Goal: Contribute content: Add original content to the website for others to see

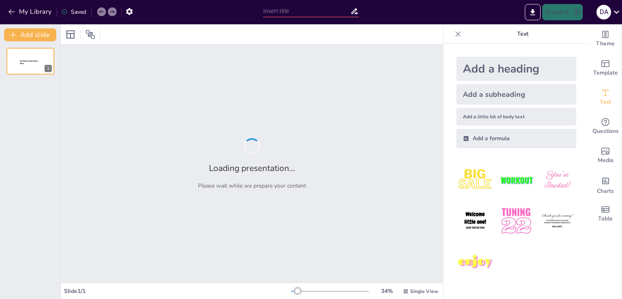
type input "Семья как основа российской государственности: исторический контекст"
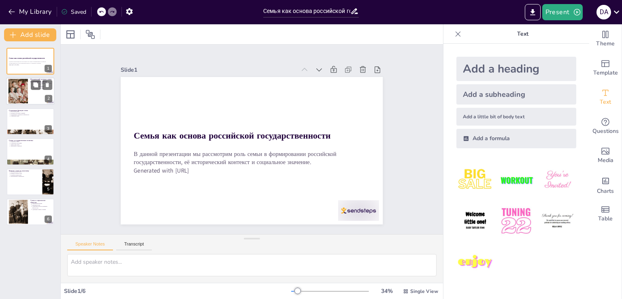
click at [19, 88] on div at bounding box center [18, 91] width 37 height 25
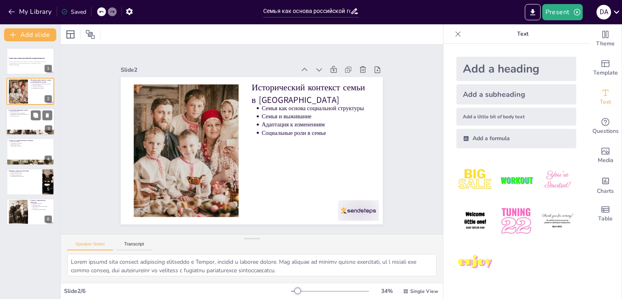
click at [23, 119] on div at bounding box center [30, 122] width 49 height 28
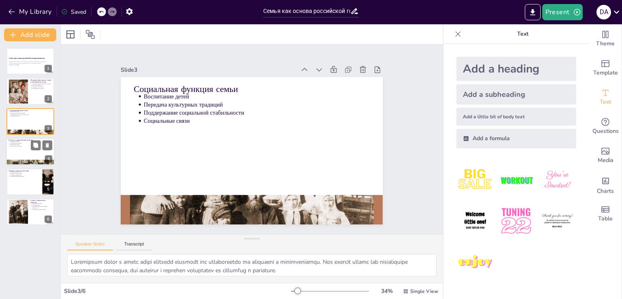
click at [26, 153] on div at bounding box center [30, 152] width 49 height 28
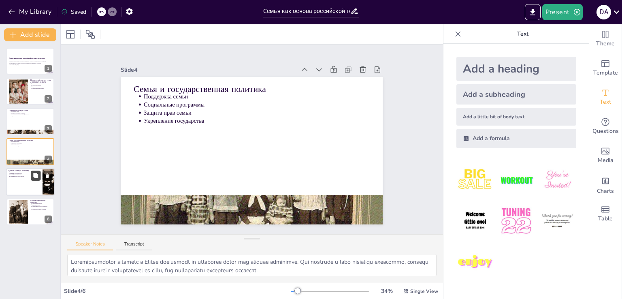
click at [39, 174] on button at bounding box center [36, 175] width 10 height 10
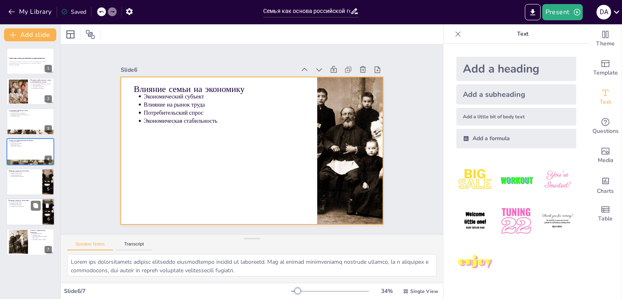
click at [19, 208] on div at bounding box center [30, 212] width 49 height 28
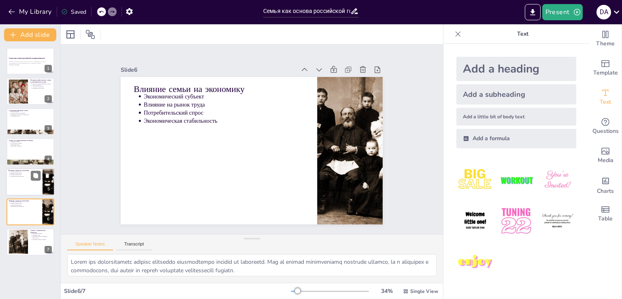
click at [24, 181] on div at bounding box center [30, 182] width 49 height 28
click at [28, 242] on div at bounding box center [30, 242] width 49 height 28
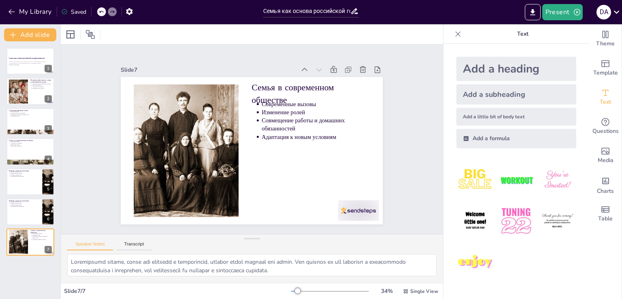
click at [543, 181] on img at bounding box center [557, 180] width 38 height 38
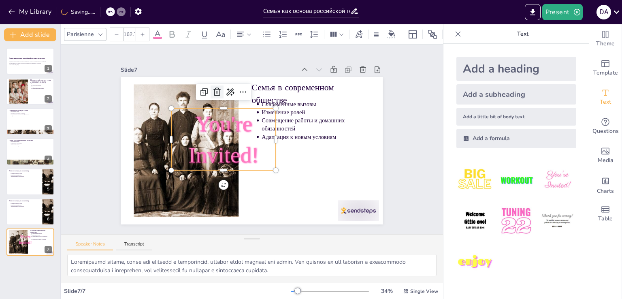
click at [233, 88] on icon at bounding box center [239, 82] width 13 height 13
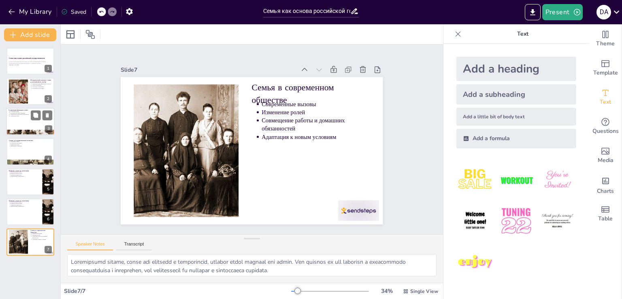
click at [30, 122] on div at bounding box center [30, 122] width 49 height 28
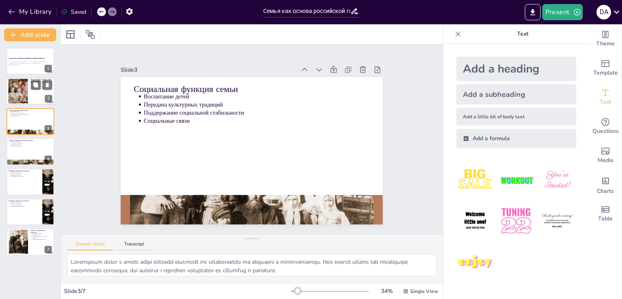
click at [18, 92] on div at bounding box center [18, 91] width 37 height 25
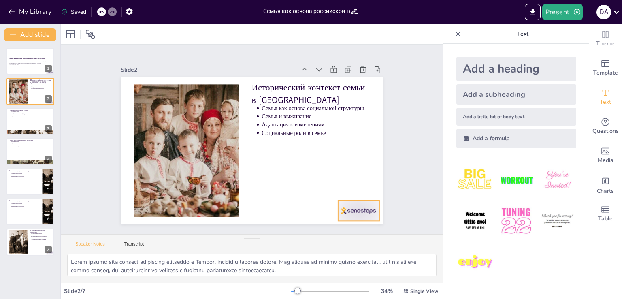
click at [343, 230] on div at bounding box center [321, 247] width 46 height 35
click at [166, 206] on div at bounding box center [157, 215] width 18 height 18
click at [29, 115] on p "Социальные связи" at bounding box center [31, 116] width 42 height 2
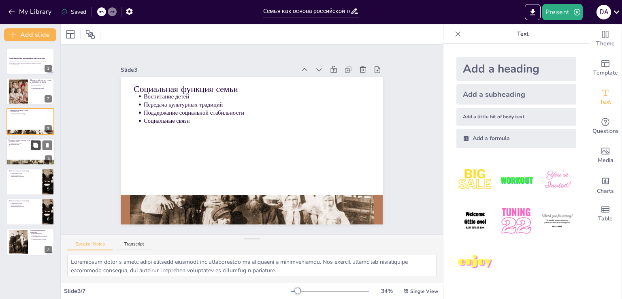
click at [33, 143] on icon at bounding box center [36, 146] width 6 height 6
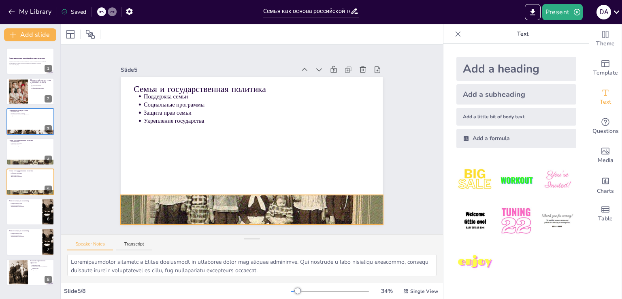
drag, startPoint x: 224, startPoint y: 204, endPoint x: 224, endPoint y: 199, distance: 4.9
click at [224, 200] on div at bounding box center [223, 203] width 322 height 292
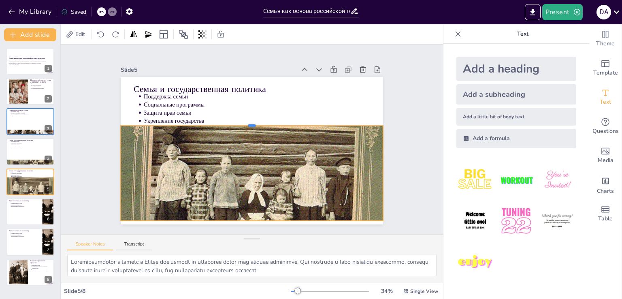
drag, startPoint x: 247, startPoint y: 187, endPoint x: 274, endPoint y: 121, distance: 71.1
click at [274, 121] on div at bounding box center [259, 124] width 242 height 113
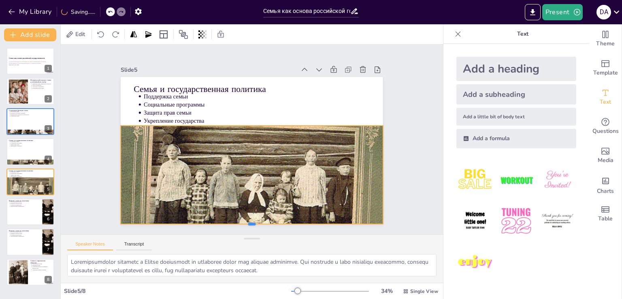
click at [246, 211] on div "Семья и государственная политика Поддержка семьи Социальные программы Защита пр…" at bounding box center [245, 148] width 298 height 273
click at [21, 99] on div at bounding box center [18, 91] width 37 height 25
type textarea "Lorem ipsumd sita consect adipiscing elitseddo e Tempor, incidid u laboree dolo…"
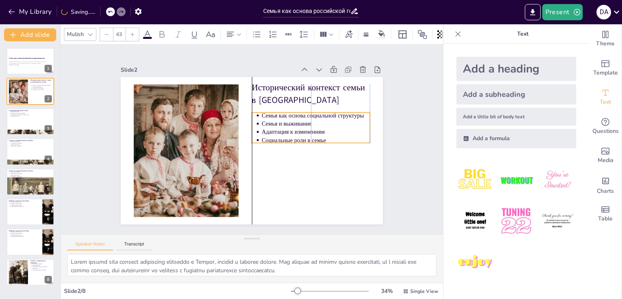
drag, startPoint x: 291, startPoint y: 127, endPoint x: 293, endPoint y: 134, distance: 7.6
click at [293, 139] on p "Социальные роли в семье" at bounding box center [312, 159] width 105 height 41
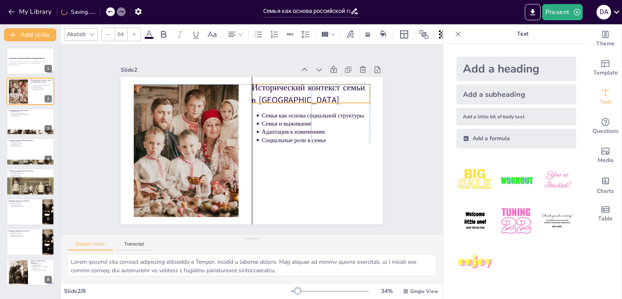
click at [266, 94] on p "Исторический контекст семьи в [GEOGRAPHIC_DATA]" at bounding box center [322, 114] width 120 height 60
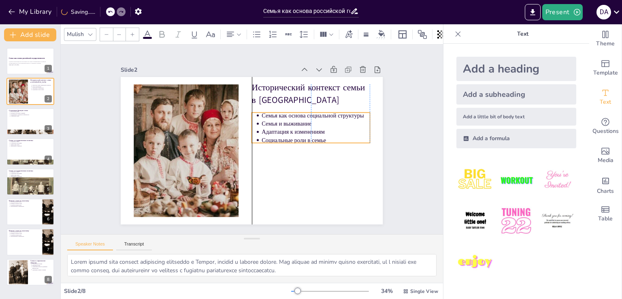
type input "43"
click at [270, 132] on p "Адаптация к изменениям" at bounding box center [313, 162] width 98 height 61
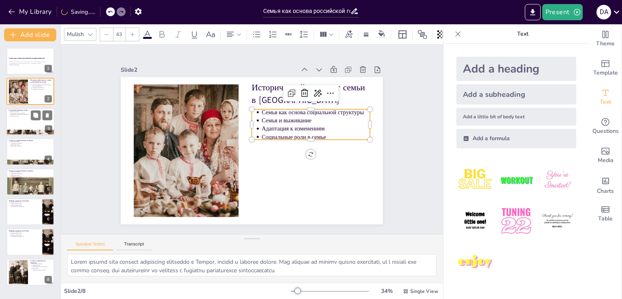
click at [15, 126] on div at bounding box center [30, 122] width 49 height 28
type textarea "Loremipsum dolor s ametc adipi elitsedd eiusmodt inc utlaboreetdo ma aliquaeni …"
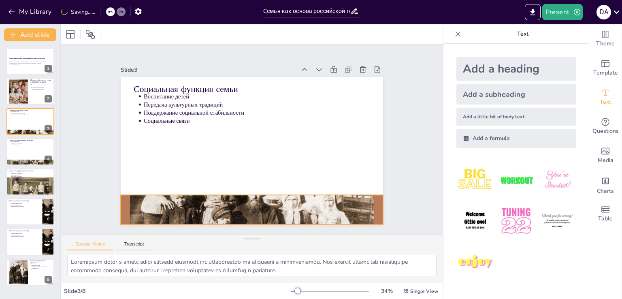
click at [242, 202] on div at bounding box center [223, 204] width 303 height 250
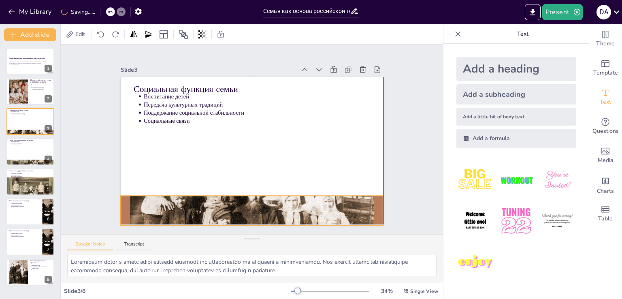
click at [285, 190] on div "Социальная функция семьи Воспитание детей Передача культурных традиций Поддержа…" at bounding box center [312, 152] width 55 height 256
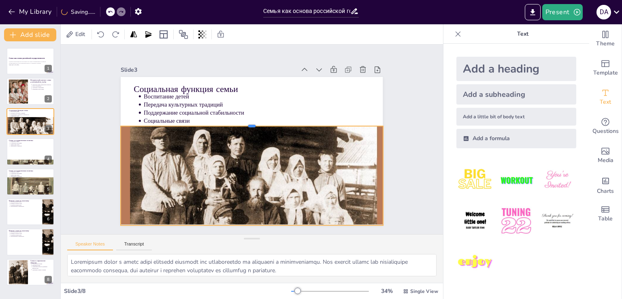
drag, startPoint x: 245, startPoint y: 191, endPoint x: 245, endPoint y: 122, distance: 69.6
click at [245, 122] on div at bounding box center [264, 128] width 180 height 199
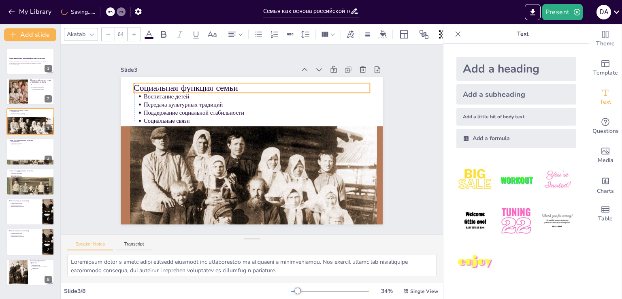
click at [232, 85] on p "Социальная функция семьи" at bounding box center [296, 114] width 128 height 210
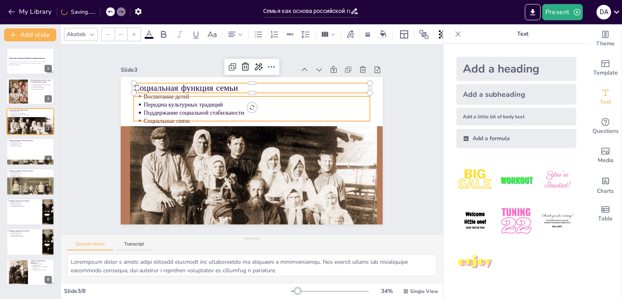
type input "43"
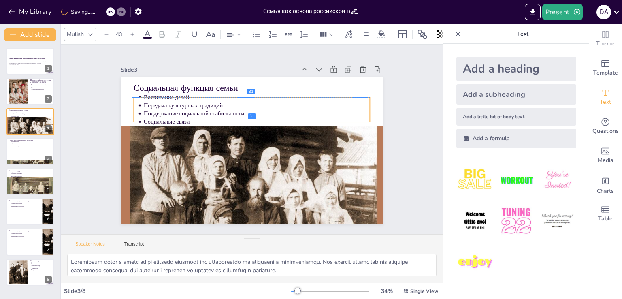
click at [247, 106] on p "Передача культурных традиций" at bounding box center [286, 133] width 78 height 217
click at [26, 99] on div at bounding box center [18, 91] width 37 height 25
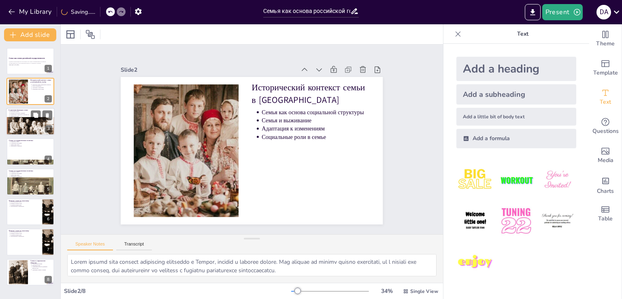
click at [21, 132] on div at bounding box center [30, 132] width 49 height 30
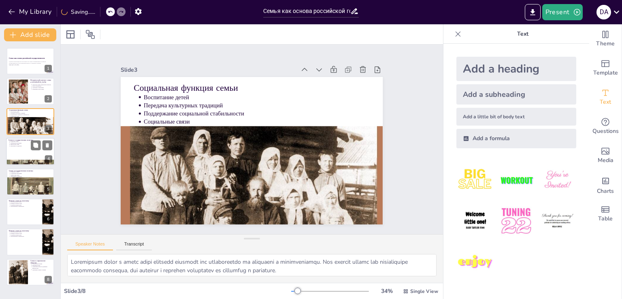
click at [29, 152] on div at bounding box center [30, 152] width 49 height 28
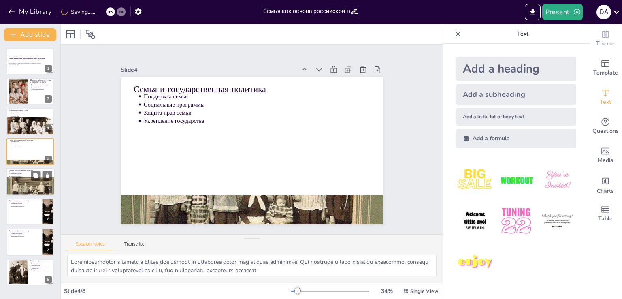
click at [37, 188] on div at bounding box center [30, 192] width 49 height 38
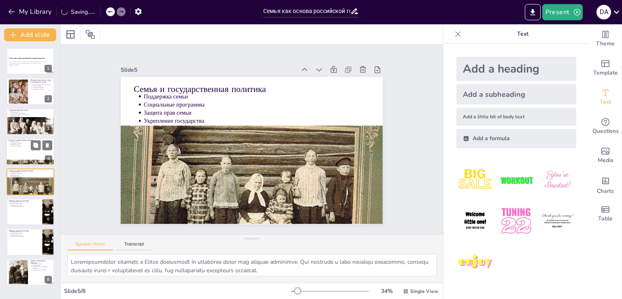
click at [25, 154] on div at bounding box center [30, 152] width 49 height 28
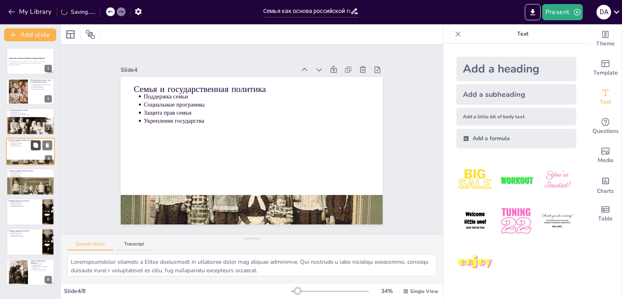
click at [34, 145] on icon at bounding box center [35, 145] width 5 height 5
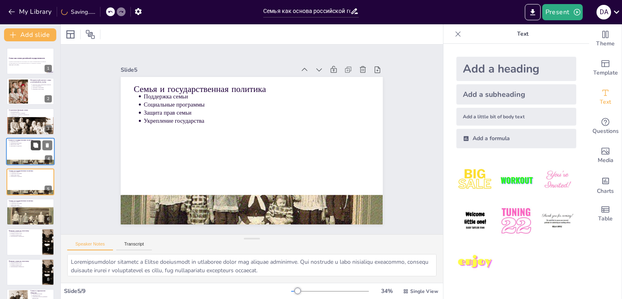
scroll to position [11, 0]
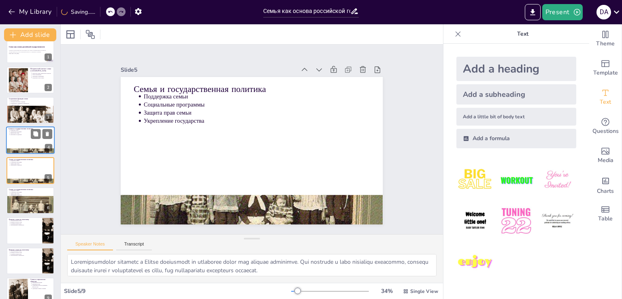
click at [23, 143] on div at bounding box center [30, 140] width 49 height 28
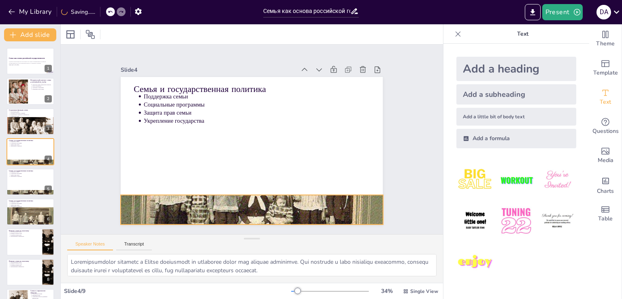
click at [155, 203] on div at bounding box center [237, 208] width 298 height 253
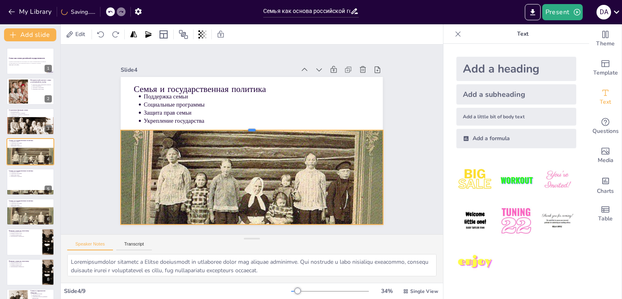
drag, startPoint x: 244, startPoint y: 190, endPoint x: 249, endPoint y: 126, distance: 65.0
click at [249, 126] on div at bounding box center [259, 129] width 216 height 159
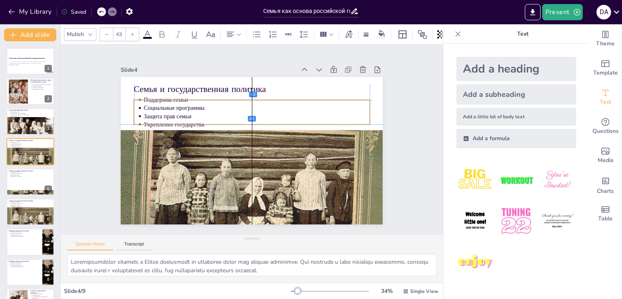
drag, startPoint x: 162, startPoint y: 112, endPoint x: 164, endPoint y: 116, distance: 4.4
click at [214, 116] on p "Защита прав семьи" at bounding box center [274, 132] width 120 height 200
click at [380, 151] on div "Slide 1 Семья как основа российской государственности В данной презентации мы р…" at bounding box center [251, 139] width 257 height 345
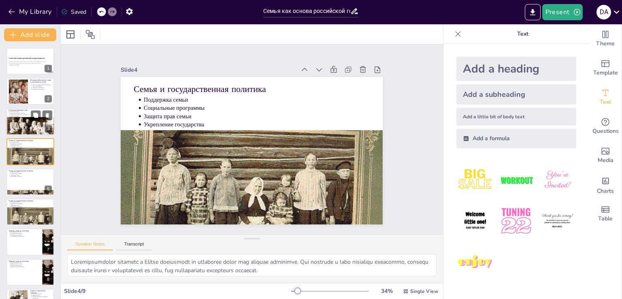
click at [14, 130] on div at bounding box center [30, 132] width 49 height 30
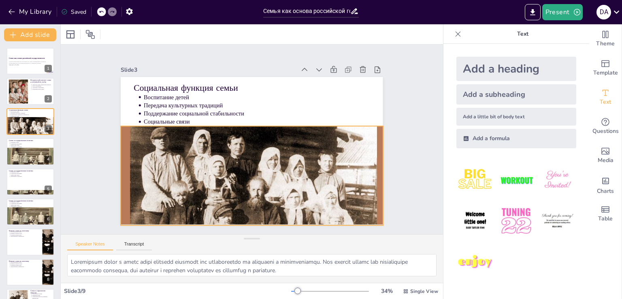
click at [123, 158] on div at bounding box center [277, 76] width 309 height 257
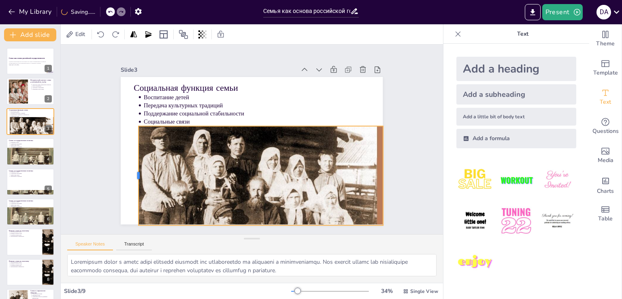
drag, startPoint x: 113, startPoint y: 172, endPoint x: 130, endPoint y: 172, distance: 17.8
click at [130, 157] on div at bounding box center [132, 112] width 55 height 89
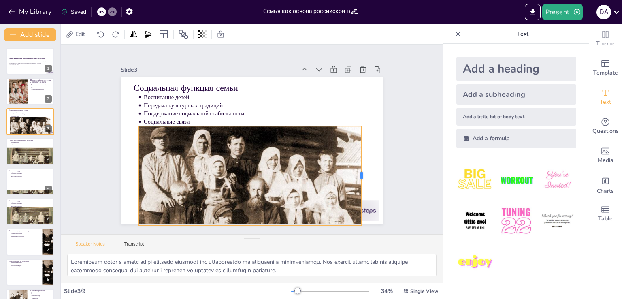
drag, startPoint x: 377, startPoint y: 171, endPoint x: 355, endPoint y: 172, distance: 21.5
click at [257, 59] on div at bounding box center [215, 27] width 84 height 64
click at [32, 162] on div at bounding box center [30, 163] width 49 height 38
type textarea "Loremipsumdolor sitametc a Elitse doeiusmodt in utlaboree dolor mag aliquae adm…"
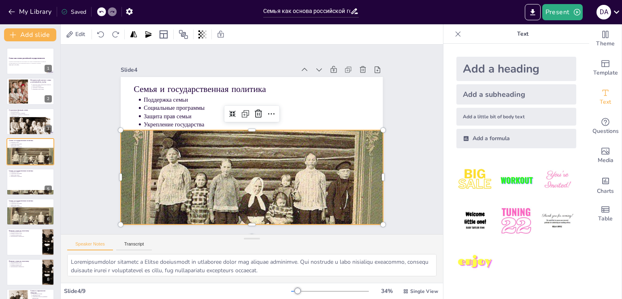
click at [174, 174] on div at bounding box center [195, 180] width 318 height 331
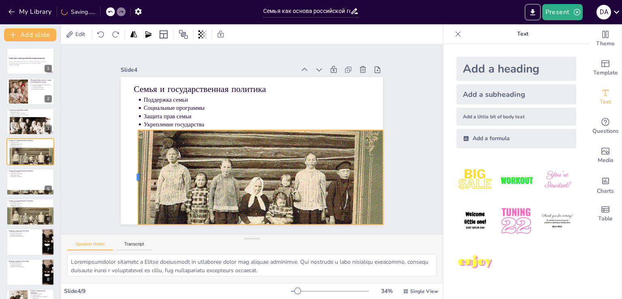
drag, startPoint x: 129, startPoint y: 174, endPoint x: 274, endPoint y: 177, distance: 145.8
click at [131, 170] on div at bounding box center [130, 126] width 44 height 89
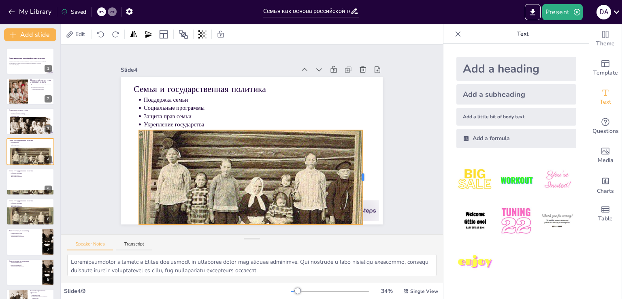
drag, startPoint x: 377, startPoint y: 174, endPoint x: 356, endPoint y: 175, distance: 20.2
click at [356, 176] on div at bounding box center [341, 220] width 44 height 89
click at [319, 239] on div at bounding box center [296, 259] width 45 height 40
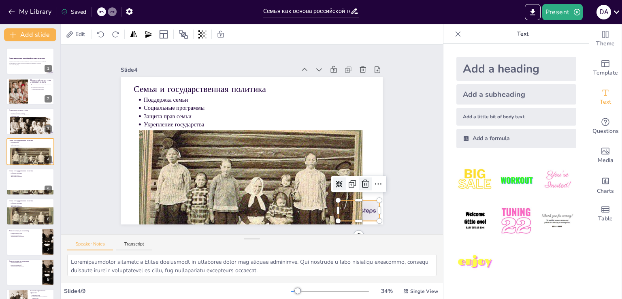
click at [253, 24] on icon at bounding box center [246, 17] width 13 height 13
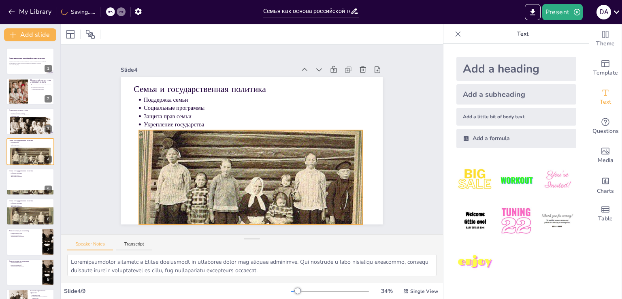
click at [281, 172] on div at bounding box center [199, 186] width 326 height 330
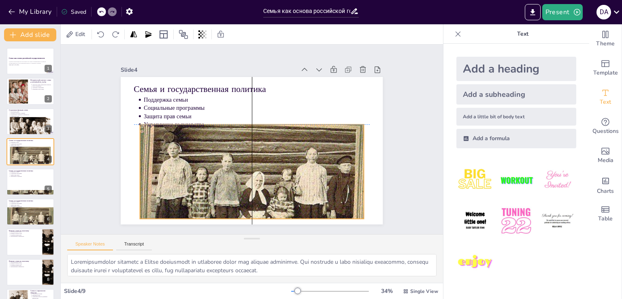
drag, startPoint x: 290, startPoint y: 162, endPoint x: 289, endPoint y: 157, distance: 5.1
click at [289, 157] on div at bounding box center [204, 183] width 326 height 330
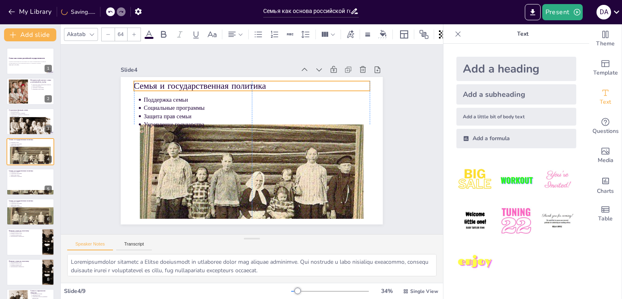
click at [223, 96] on p "Семья и государственная политика" at bounding box center [287, 179] width 183 height 167
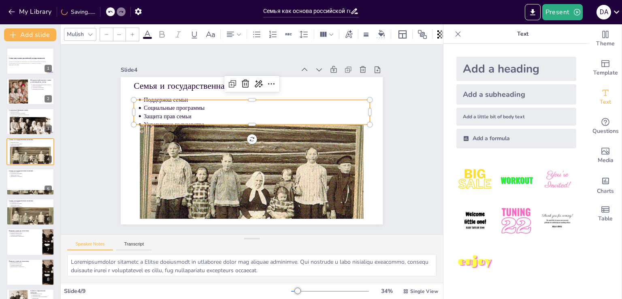
type input "43"
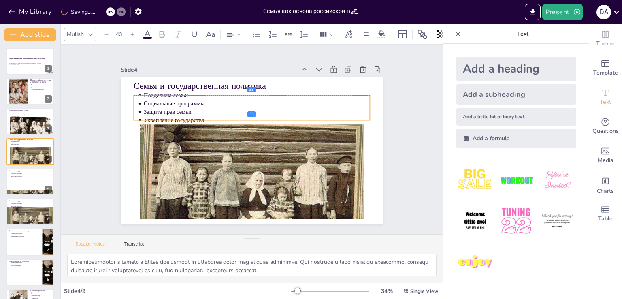
drag, startPoint x: 188, startPoint y: 104, endPoint x: 188, endPoint y: 98, distance: 5.3
click at [283, 98] on p "Социальные программы" at bounding box center [287, 144] width 9 height 226
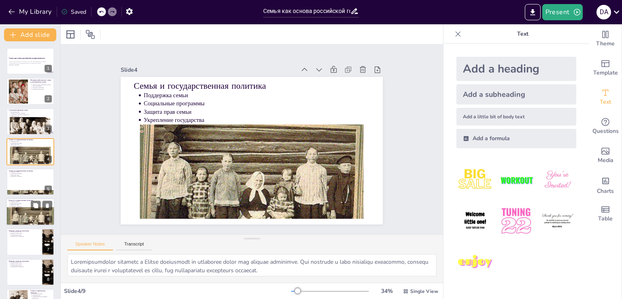
click at [22, 209] on div at bounding box center [30, 222] width 49 height 38
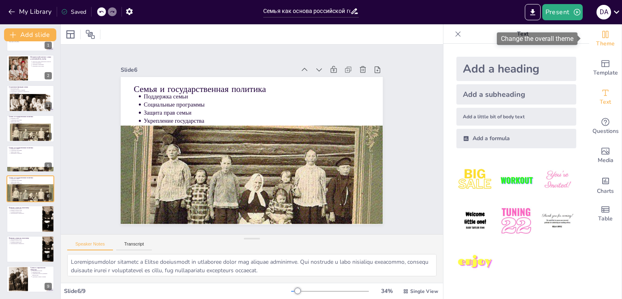
click at [597, 42] on span "Theme" at bounding box center [605, 43] width 19 height 9
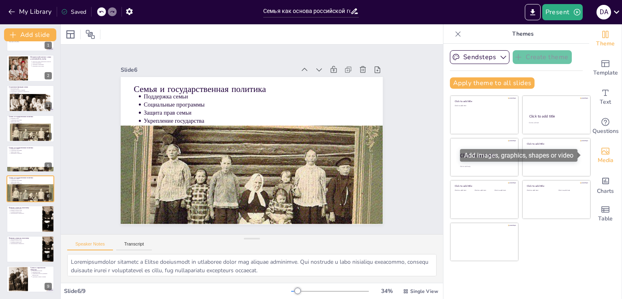
click at [601, 153] on icon "Add images, graphics, shapes or video" at bounding box center [605, 151] width 10 height 10
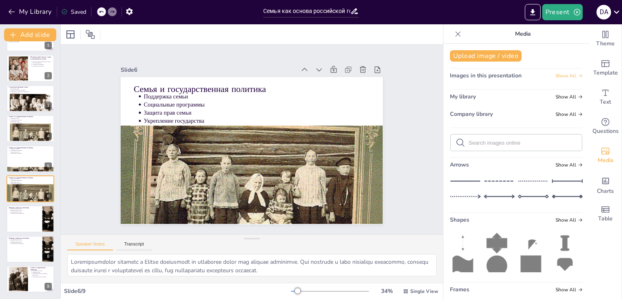
click at [561, 74] on span "Show All" at bounding box center [568, 76] width 27 height 6
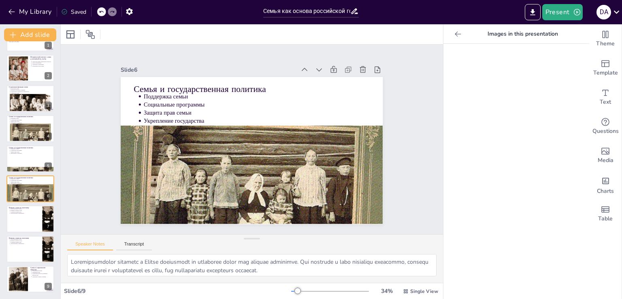
scroll to position [53, 0]
click at [26, 257] on div at bounding box center [30, 249] width 49 height 28
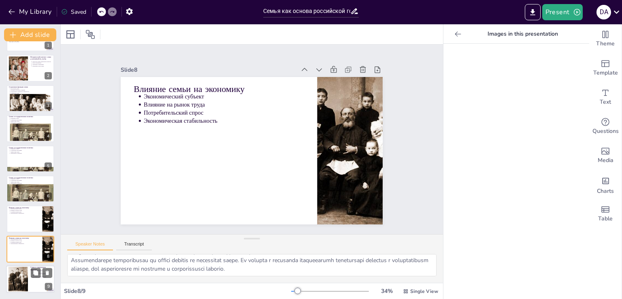
click at [29, 275] on div at bounding box center [30, 279] width 49 height 28
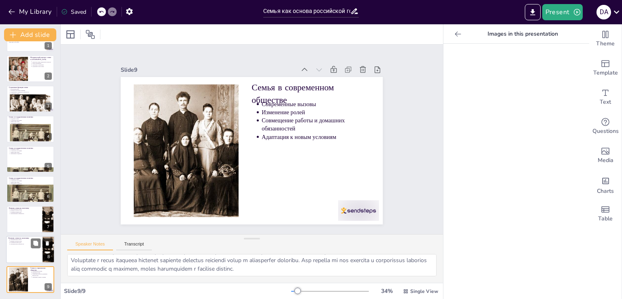
scroll to position [23, 0]
click at [306, 242] on div at bounding box center [284, 263] width 44 height 43
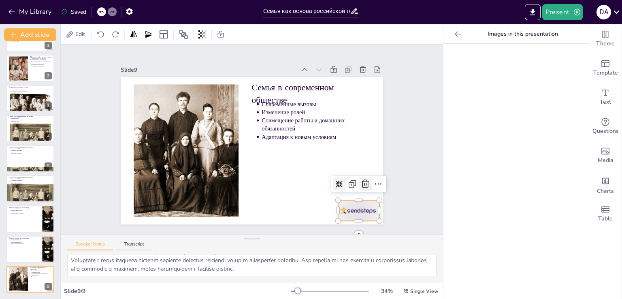
click at [249, 256] on icon at bounding box center [245, 260] width 10 height 9
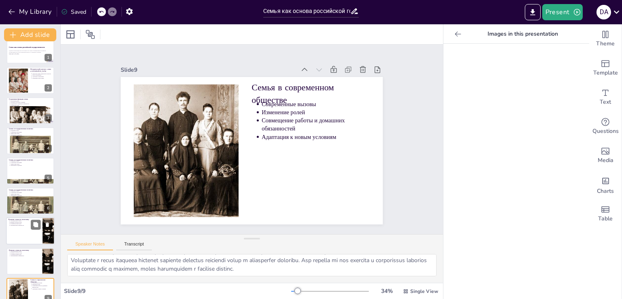
scroll to position [0, 0]
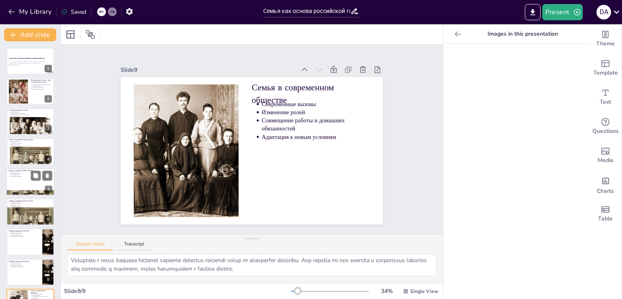
click at [21, 183] on div at bounding box center [30, 182] width 49 height 28
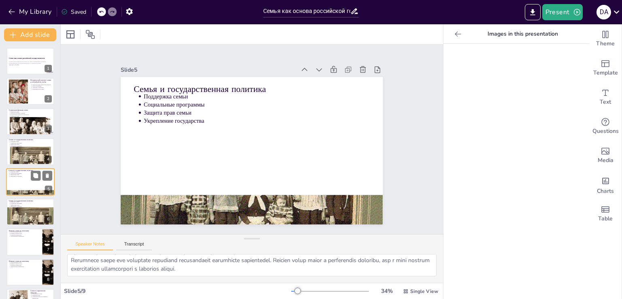
scroll to position [11, 0]
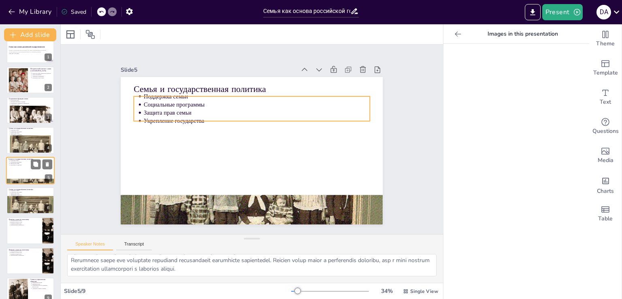
click at [21, 161] on p "Социальные программы" at bounding box center [31, 162] width 42 height 2
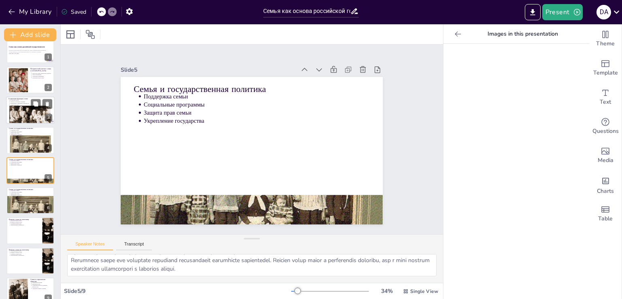
click at [28, 117] on div at bounding box center [30, 121] width 49 height 30
type textarea "Loremipsum dolor s ametc adipi elitsedd eiusmodt inc utlaboreetdo ma aliquaeni …"
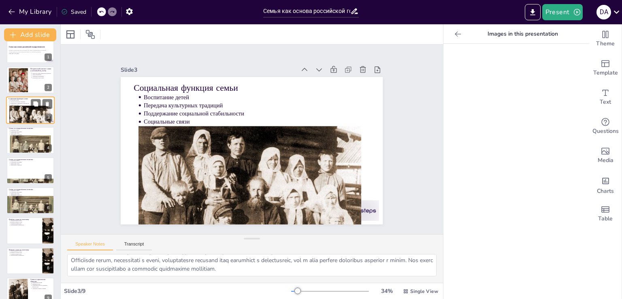
scroll to position [0, 0]
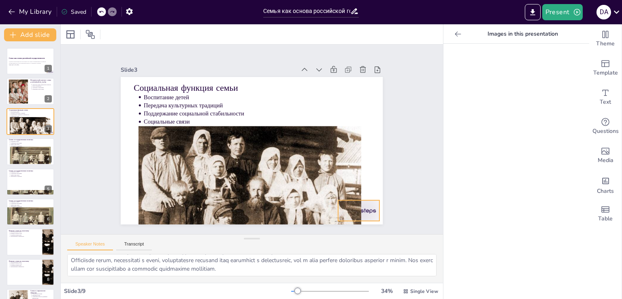
click at [354, 224] on div at bounding box center [331, 240] width 45 height 32
click at [277, 253] on icon at bounding box center [269, 259] width 13 height 13
drag, startPoint x: 76, startPoint y: 242, endPoint x: 108, endPoint y: 242, distance: 32.4
click at [108, 242] on button "Speaker Notes" at bounding box center [90, 245] width 46 height 9
drag, startPoint x: 65, startPoint y: 242, endPoint x: 112, endPoint y: 241, distance: 47.0
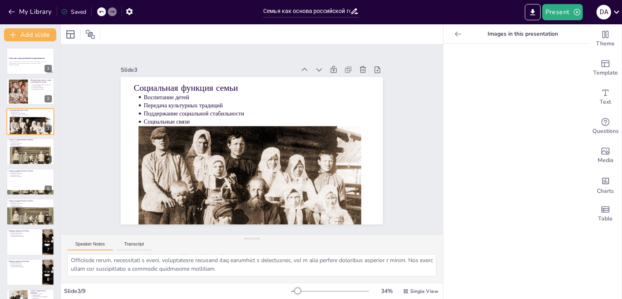
click at [112, 241] on div "Speaker Notes Transcript" at bounding box center [252, 243] width 382 height 19
drag, startPoint x: 79, startPoint y: 240, endPoint x: 116, endPoint y: 240, distance: 36.8
click at [116, 240] on div "Speaker Notes Transcript" at bounding box center [252, 243] width 382 height 19
click at [568, 11] on button "Present" at bounding box center [562, 12] width 40 height 16
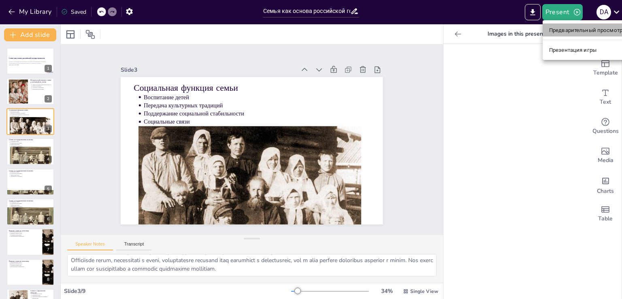
click at [568, 33] on font "Предварительный просмотр презентации" at bounding box center [603, 30] width 108 height 8
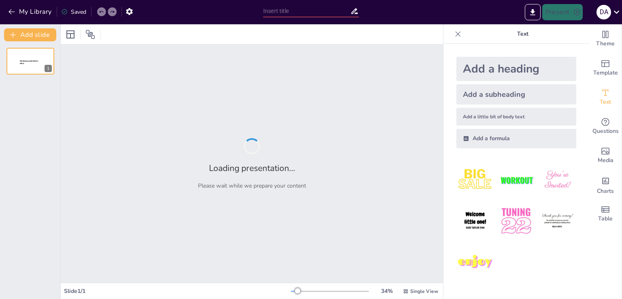
type input "Семья как основа российской государственности: исторический контекст"
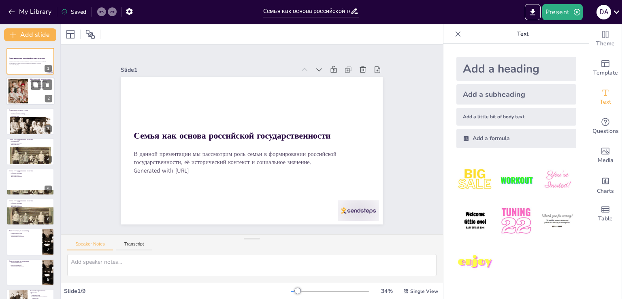
click at [26, 97] on div at bounding box center [18, 91] width 37 height 25
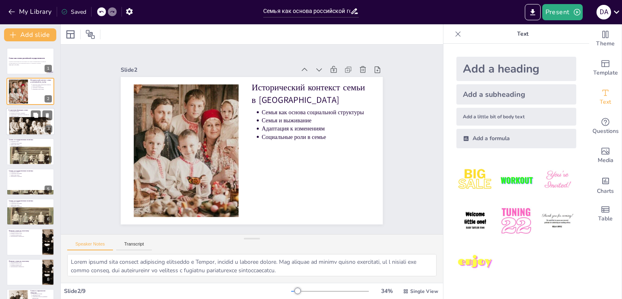
click at [27, 117] on div at bounding box center [30, 132] width 49 height 30
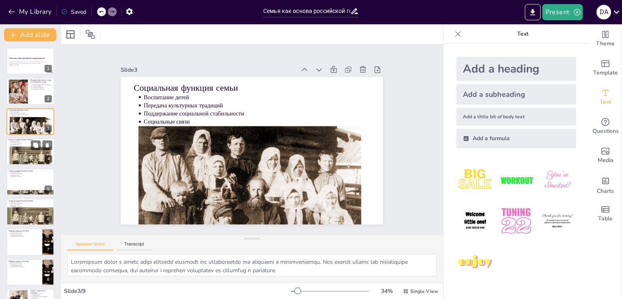
click at [21, 150] on div at bounding box center [30, 162] width 49 height 38
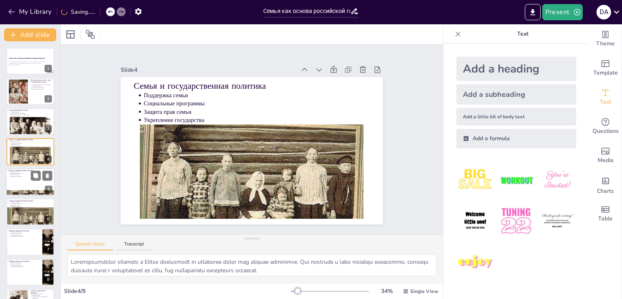
click at [24, 179] on div at bounding box center [30, 182] width 49 height 28
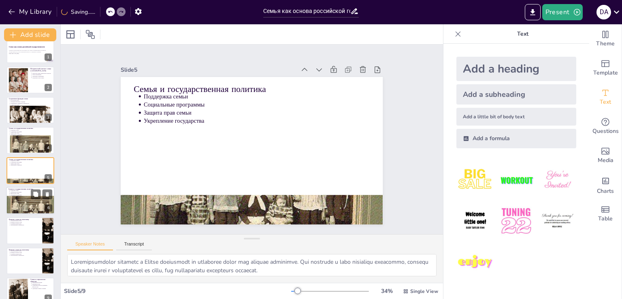
click at [22, 200] on div at bounding box center [30, 211] width 49 height 38
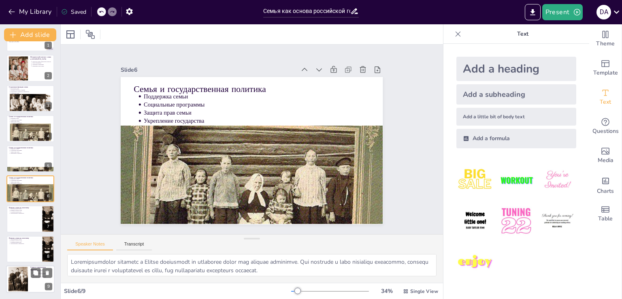
click at [31, 281] on div at bounding box center [30, 279] width 49 height 28
type textarea "Современные вызовы, такие как миграция и урбанизация, создают новые условия для…"
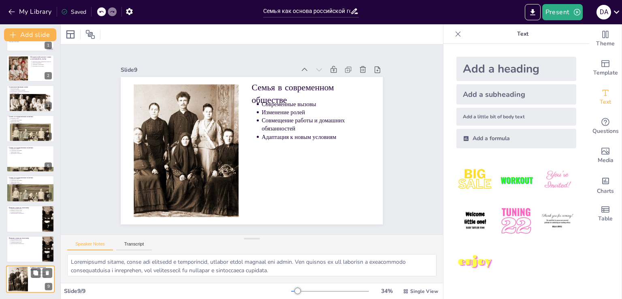
scroll to position [23, 0]
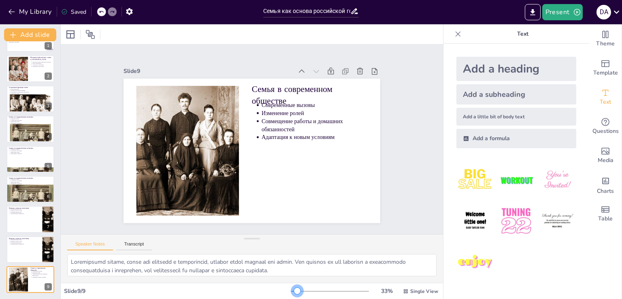
click at [292, 294] on div "33 % Single View" at bounding box center [365, 291] width 149 height 13
click at [573, 10] on icon "button" at bounding box center [577, 12] width 8 height 8
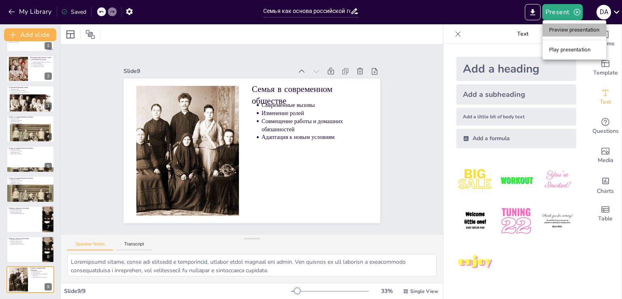
click at [572, 33] on li "Preview presentation" at bounding box center [574, 29] width 64 height 13
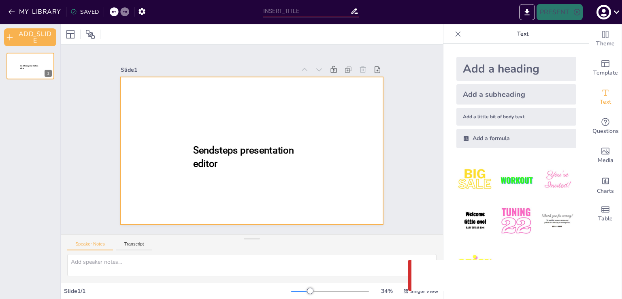
type input "Семья как основа российской государственности: исторический контекст"
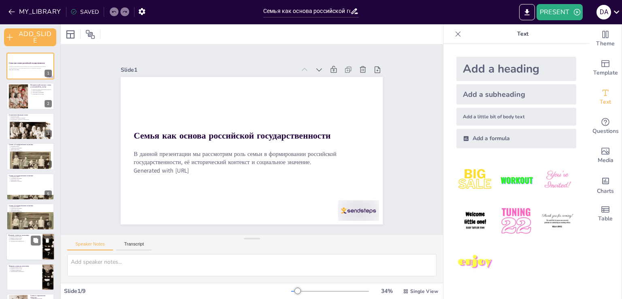
scroll to position [28, 0]
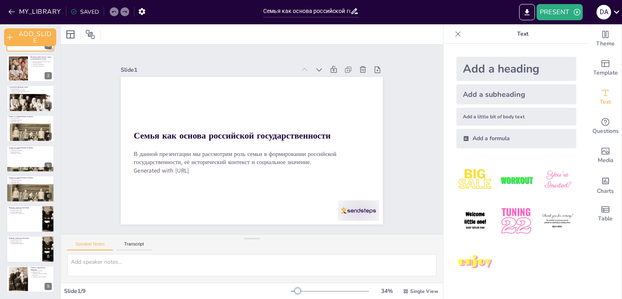
click at [614, 10] on icon at bounding box center [616, 11] width 11 height 11
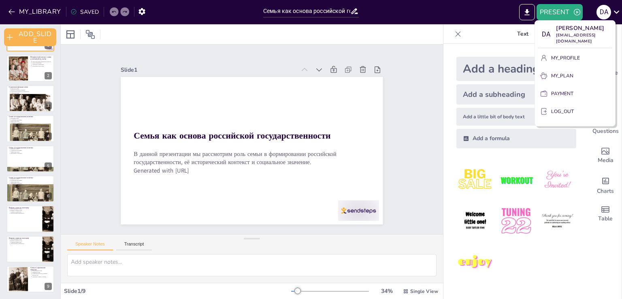
click at [568, 108] on p "LOG_OUT" at bounding box center [562, 111] width 23 height 7
